Goal: Task Accomplishment & Management: Complete application form

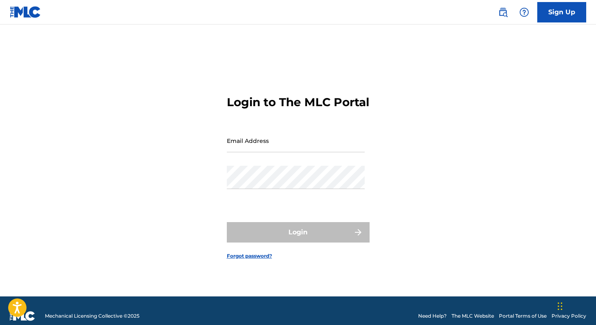
click at [566, 11] on link "Sign Up" at bounding box center [561, 12] width 49 height 20
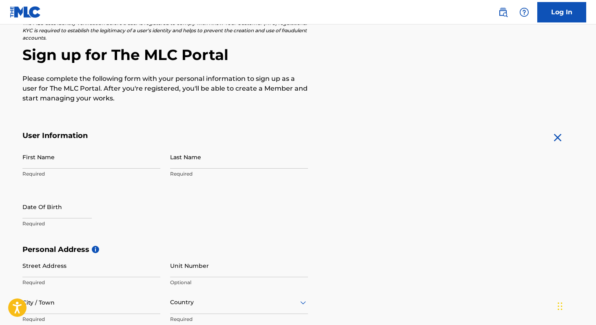
scroll to position [69, 0]
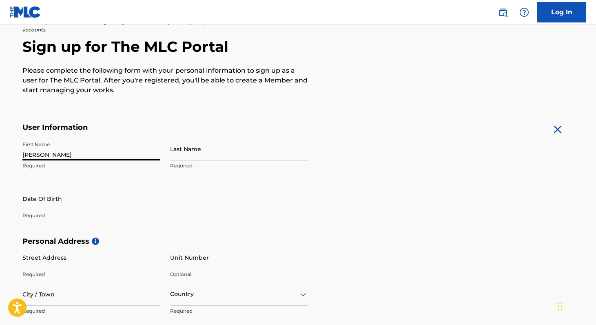
type input "[PERSON_NAME]"
select select "7"
select select "2025"
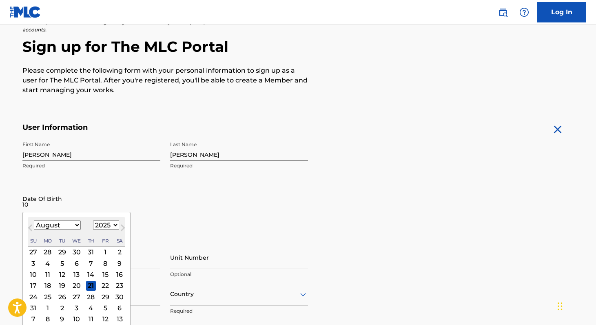
type input "10"
select select "1996"
select select "9"
click at [86, 265] on div "10" at bounding box center [91, 263] width 10 height 10
type input "[DATE]"
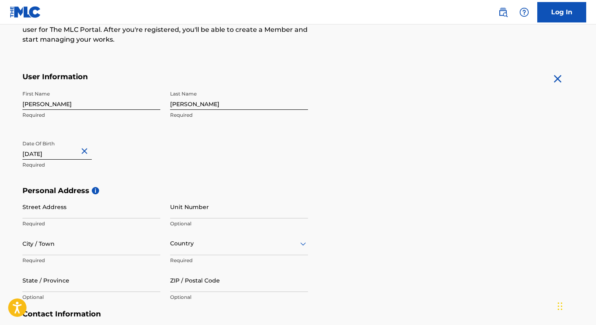
scroll to position [133, 0]
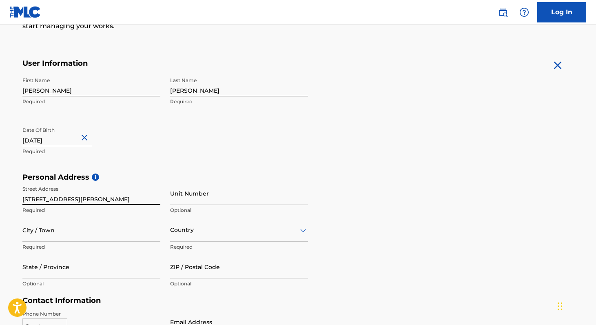
type input "[STREET_ADDRESS][PERSON_NAME]"
type input "WARRENTON"
click at [177, 237] on div "Country" at bounding box center [239, 229] width 138 height 23
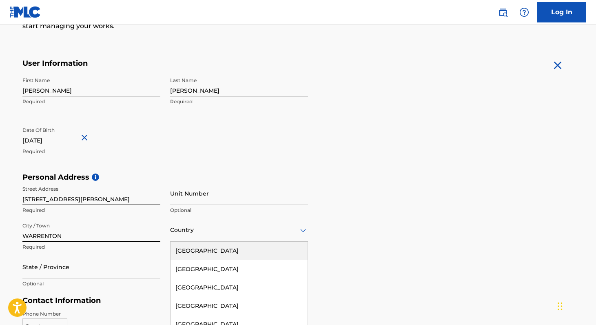
scroll to position [172, 0]
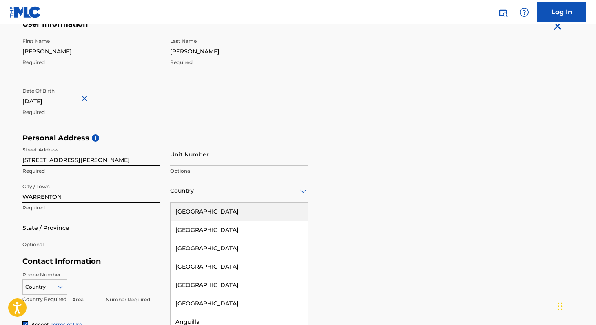
click at [196, 208] on div "[GEOGRAPHIC_DATA]" at bounding box center [239, 211] width 137 height 18
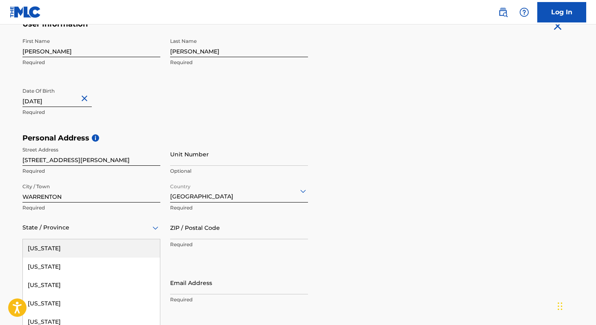
scroll to position [209, 0]
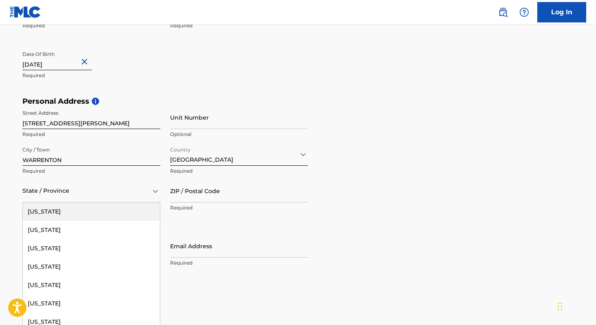
click at [73, 202] on div "[US_STATE], 1 of 57. 57 results available. Use Up and Down to choose options, p…" at bounding box center [91, 190] width 138 height 23
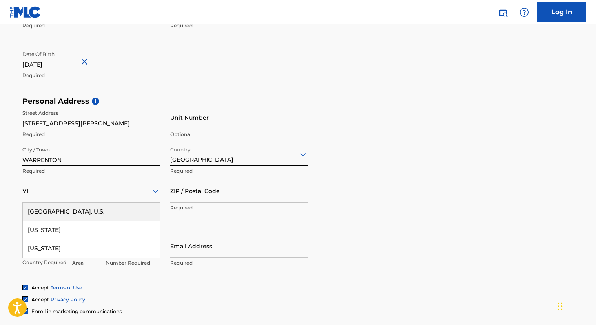
type input "VIR"
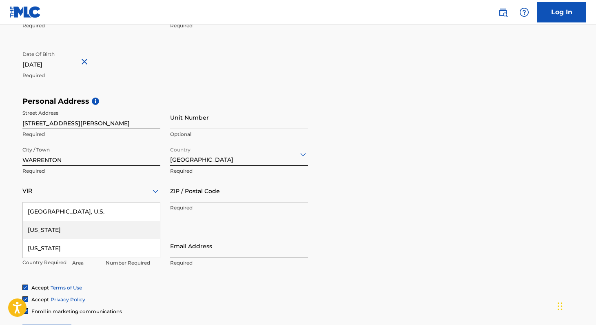
click at [57, 234] on div "[US_STATE]" at bounding box center [91, 230] width 137 height 18
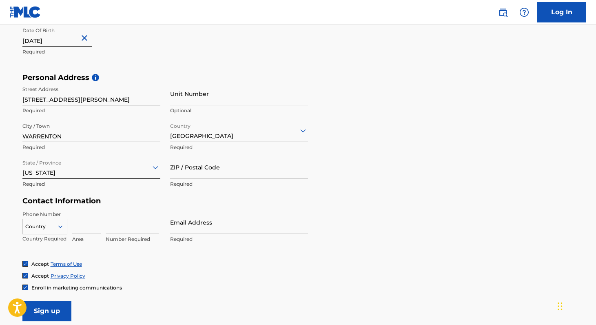
scroll to position [241, 0]
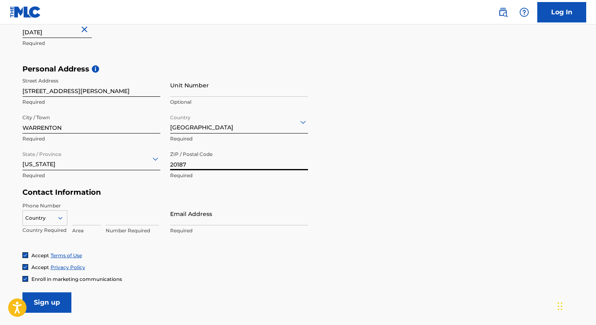
type input "20187"
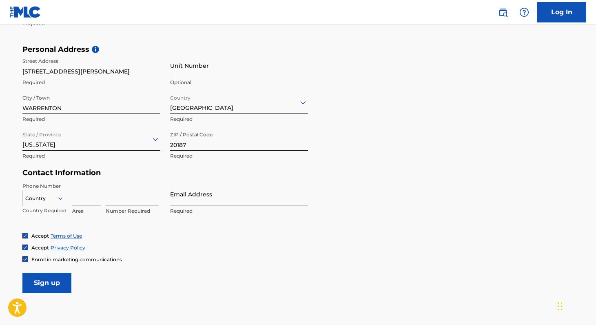
click at [44, 203] on div "Country" at bounding box center [44, 197] width 45 height 12
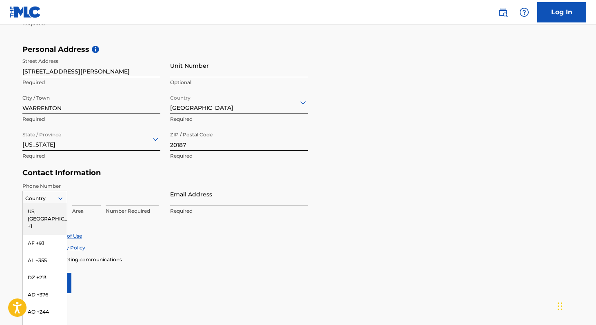
click at [42, 209] on div "US, [GEOGRAPHIC_DATA] +1" at bounding box center [45, 219] width 44 height 32
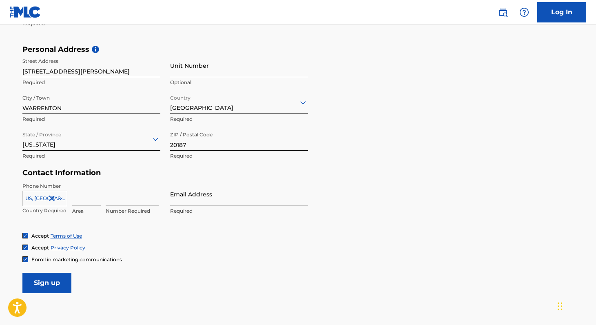
click at [81, 200] on input at bounding box center [86, 193] width 29 height 23
drag, startPoint x: 76, startPoint y: 198, endPoint x: 150, endPoint y: 200, distance: 73.9
click at [150, 200] on div "US, [GEOGRAPHIC_DATA] +1 Country Required 5403595099 Invalid value, length of v…" at bounding box center [91, 200] width 138 height 37
type input "540"
click at [136, 202] on input at bounding box center [132, 193] width 53 height 23
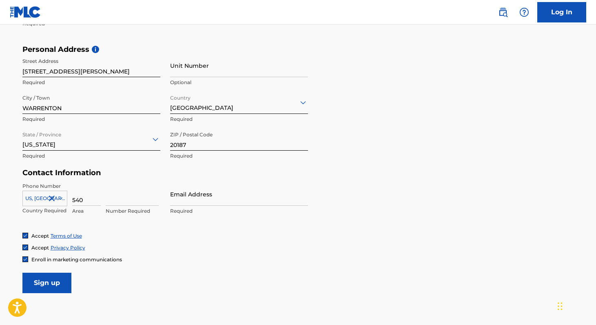
paste input "3595099"
type input "3595099"
type input "[EMAIL_ADDRESS][DOMAIN_NAME]"
click at [47, 282] on input "Sign up" at bounding box center [46, 283] width 49 height 20
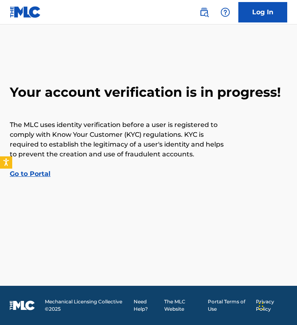
click at [39, 171] on link "Go to Portal" at bounding box center [30, 174] width 41 height 8
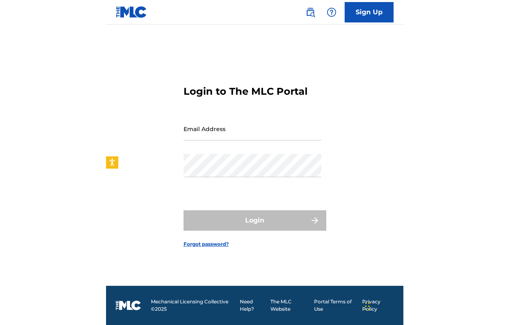
scroll to position [11, 0]
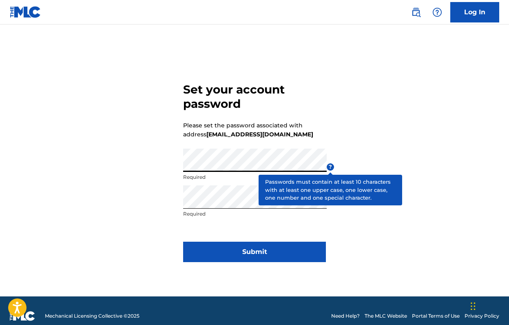
click at [330, 165] on span "?" at bounding box center [330, 166] width 7 height 7
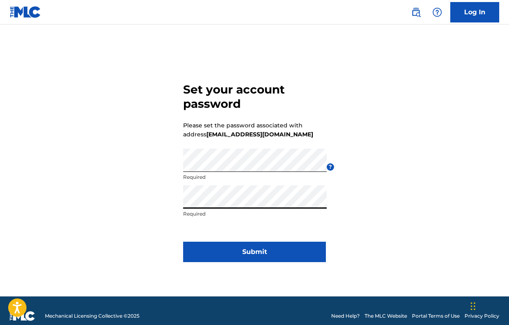
click at [303, 259] on button "Submit" at bounding box center [254, 252] width 143 height 20
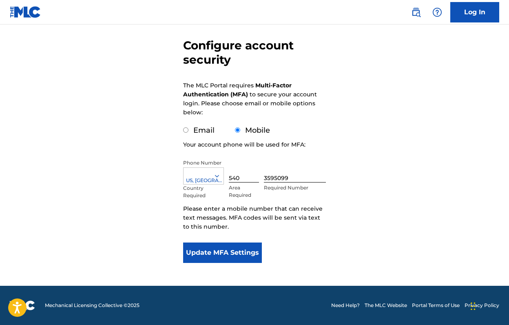
scroll to position [68, 0]
click at [231, 258] on button "Update MFA Settings" at bounding box center [222, 252] width 79 height 20
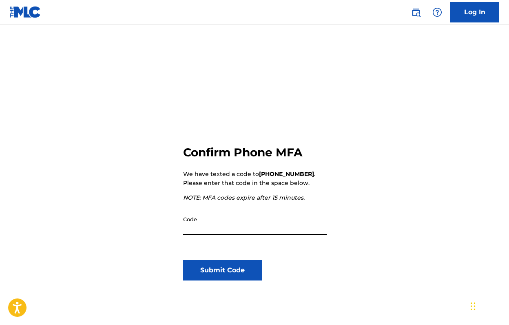
click at [222, 227] on input "Code" at bounding box center [255, 223] width 144 height 23
type input "123457"
click at [213, 266] on button "Submit Code" at bounding box center [222, 270] width 79 height 20
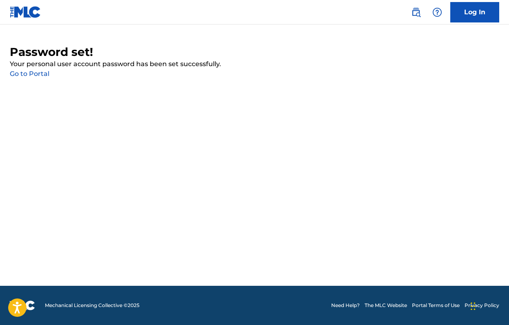
click at [460, 15] on link "Log In" at bounding box center [475, 12] width 49 height 20
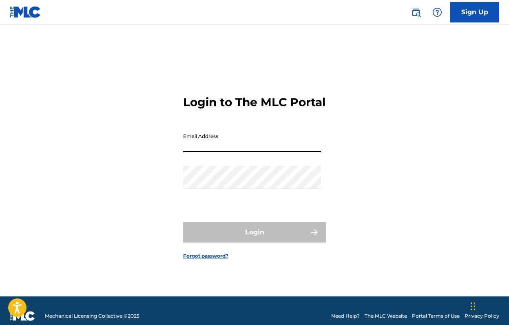
type input "[EMAIL_ADDRESS][DOMAIN_NAME]"
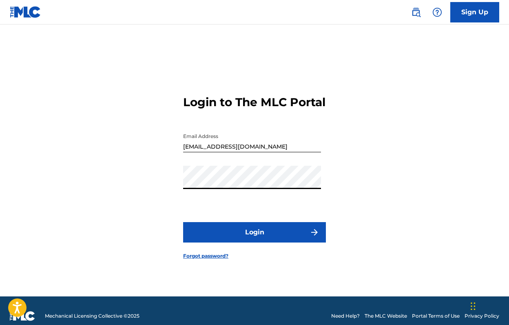
click at [255, 239] on button "Login" at bounding box center [254, 232] width 143 height 20
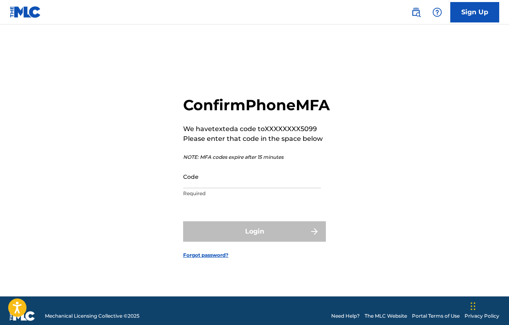
click at [227, 183] on input "Code" at bounding box center [252, 176] width 138 height 23
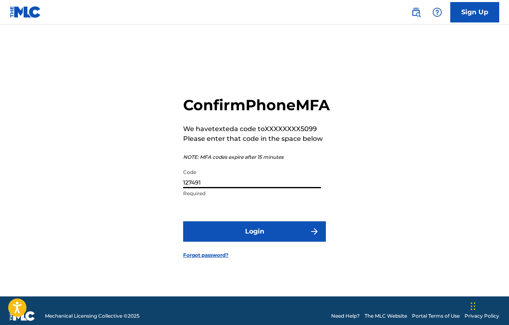
type input "127491"
click at [255, 240] on button "Login" at bounding box center [254, 231] width 143 height 20
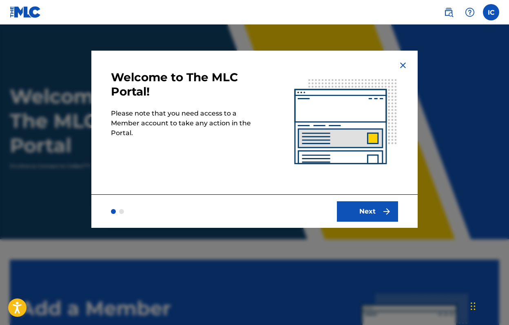
click at [367, 211] on button "Next" at bounding box center [367, 211] width 61 height 20
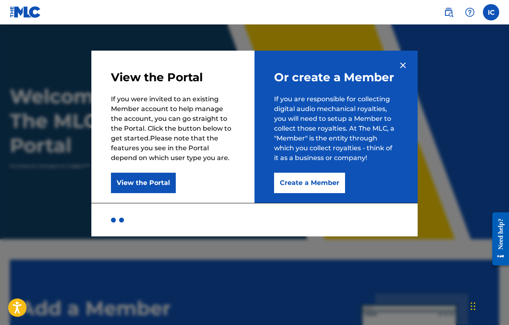
click at [404, 64] on img at bounding box center [403, 65] width 10 height 10
